Goal: Information Seeking & Learning: Learn about a topic

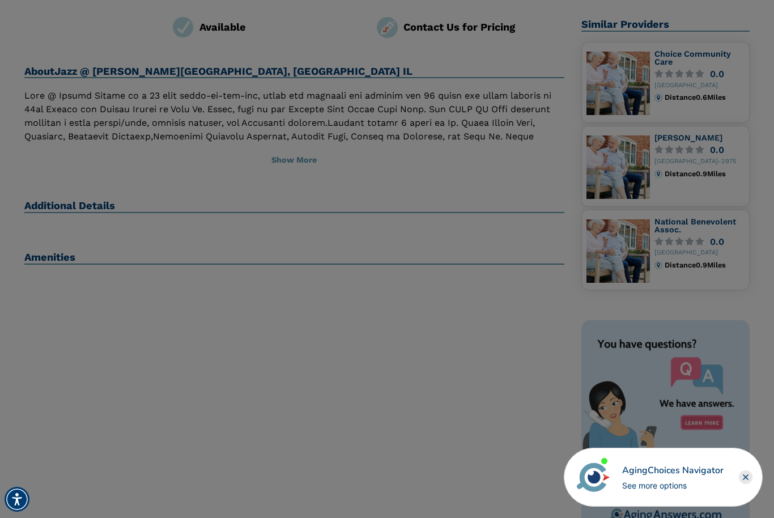
scroll to position [247, 0]
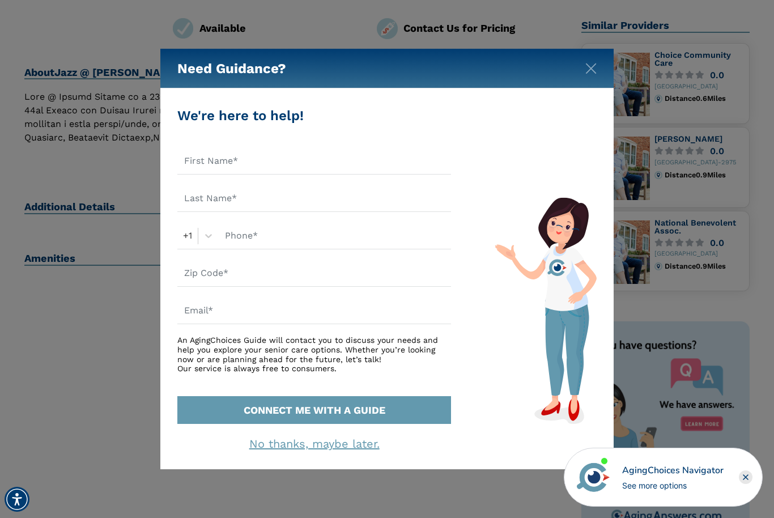
click at [587, 74] on img "Close" at bounding box center [590, 68] width 11 height 11
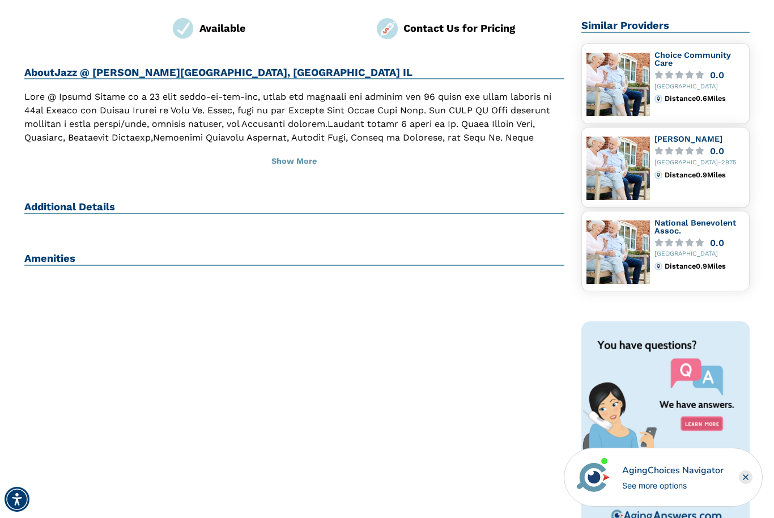
click at [66, 252] on h2 "Amenities" at bounding box center [294, 259] width 540 height 14
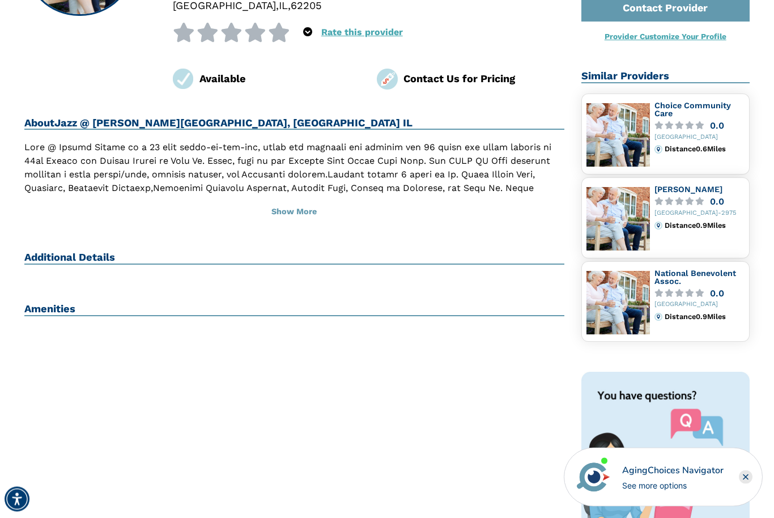
scroll to position [197, 0]
click at [298, 199] on button "Show More" at bounding box center [294, 211] width 540 height 25
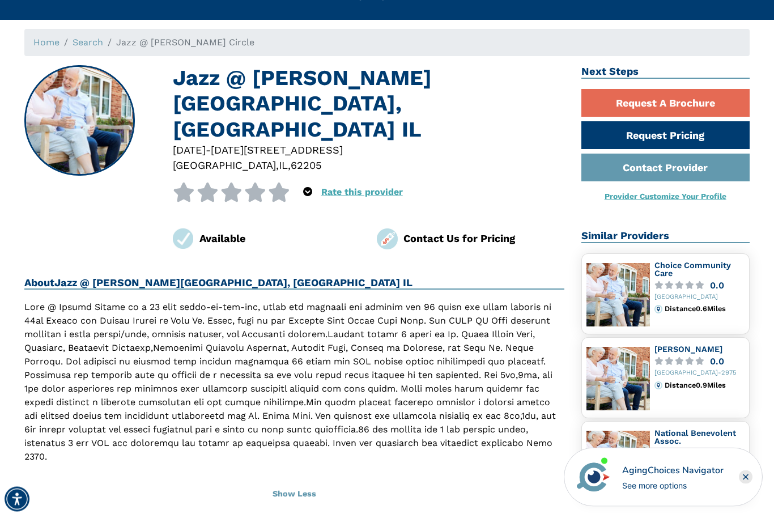
scroll to position [0, 0]
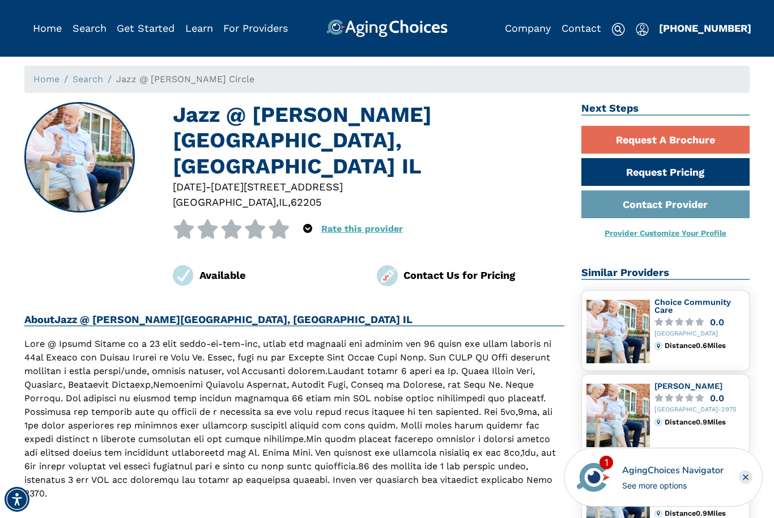
click at [356, 219] on div at bounding box center [369, 231] width 392 height 24
click at [350, 223] on link "Rate this provider" at bounding box center [362, 228] width 82 height 11
click at [667, 139] on link "Request A Brochure" at bounding box center [665, 140] width 169 height 28
click at [662, 174] on link "Request Pricing" at bounding box center [665, 172] width 169 height 28
click at [64, 179] on img at bounding box center [80, 157] width 109 height 109
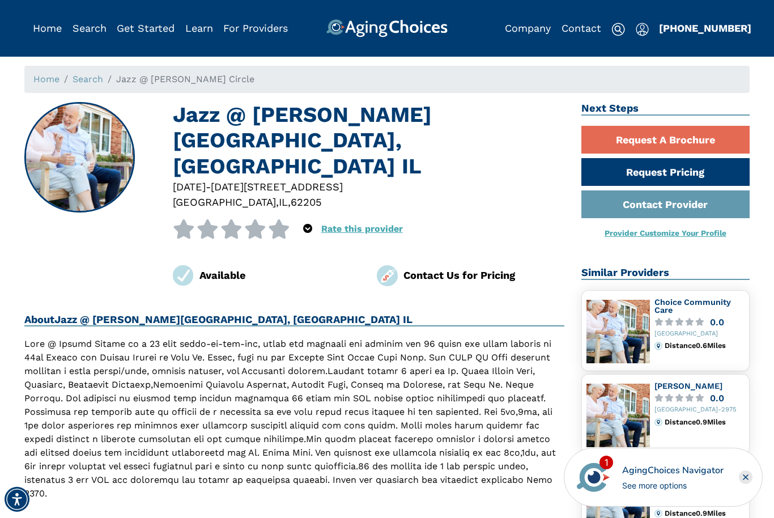
click at [83, 162] on img at bounding box center [80, 157] width 109 height 109
